Goal: Navigation & Orientation: Find specific page/section

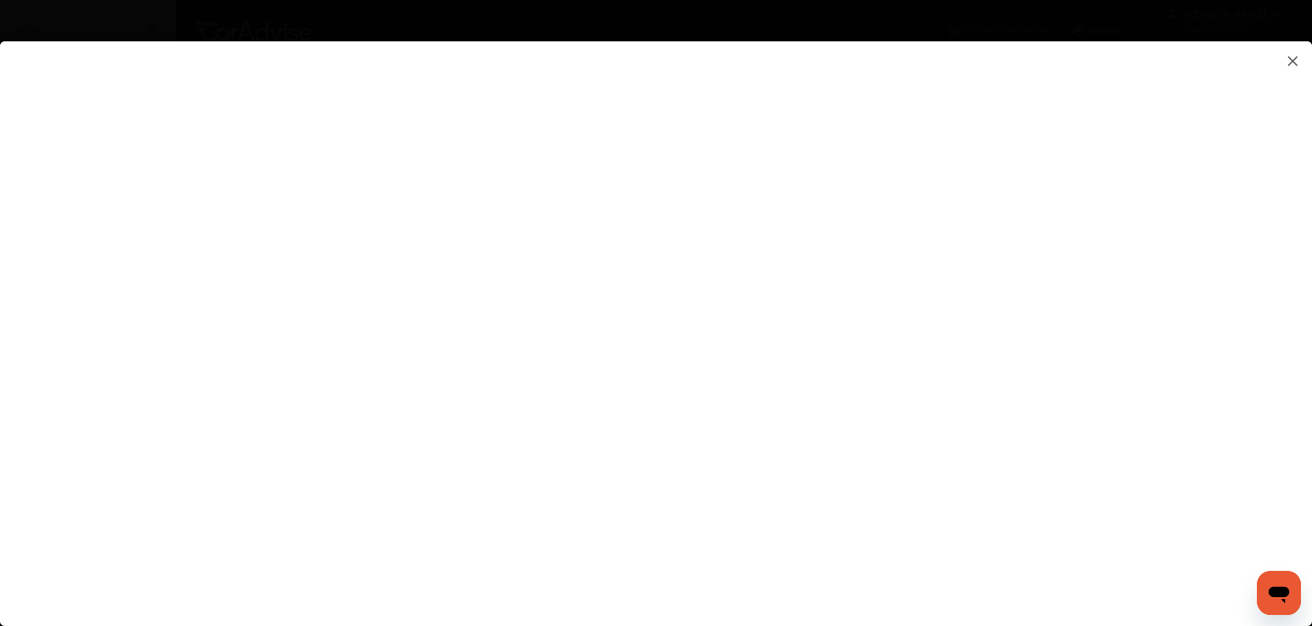
scroll to position [1360, 0]
click at [937, 397] on flutter-view at bounding box center [656, 319] width 1312 height 557
click at [347, 282] on flutter-view at bounding box center [656, 319] width 1312 height 557
